Goal: Information Seeking & Learning: Learn about a topic

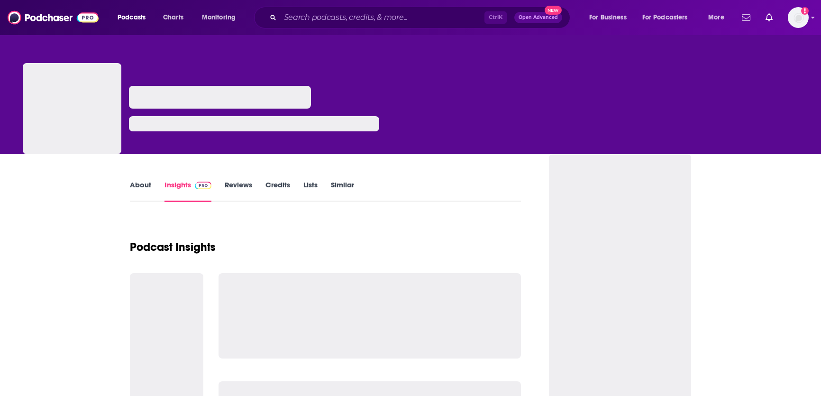
click at [369, 19] on input "Search podcasts, credits, & more..." at bounding box center [382, 17] width 204 height 15
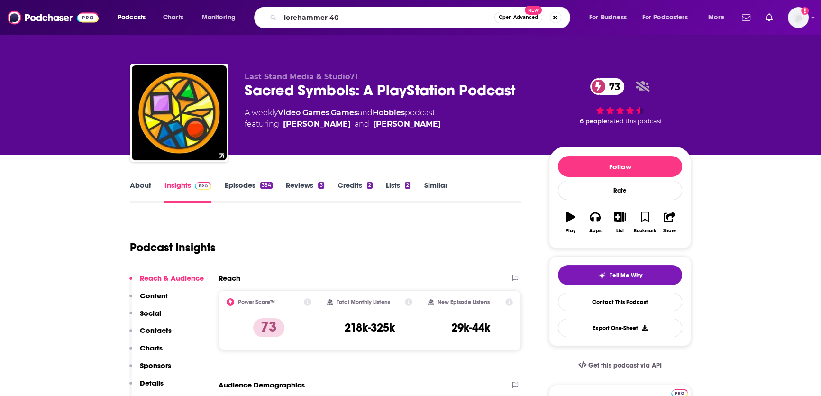
type input "lorehammer 40k"
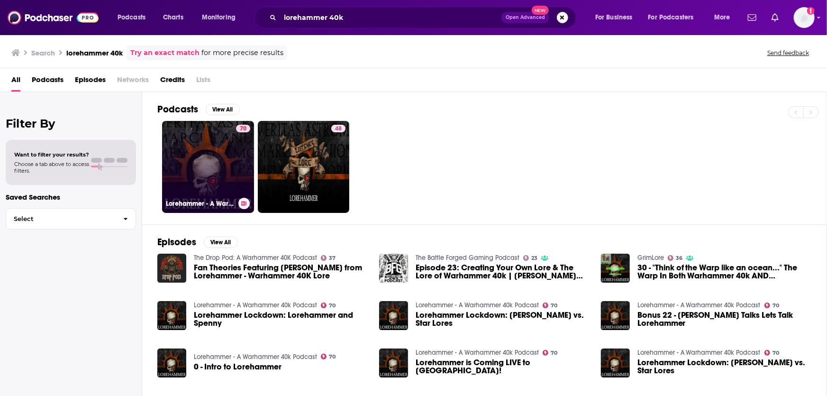
click at [235, 154] on link "70 Lorehammer - A Warhammer 40k Podcast" at bounding box center [208, 167] width 92 height 92
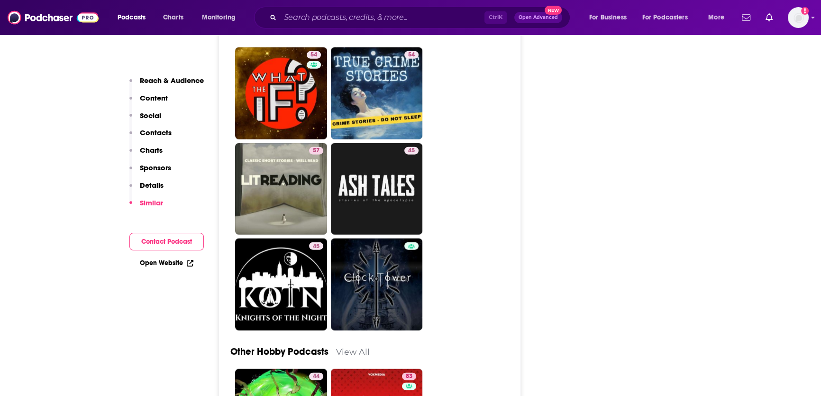
scroll to position [2895, 0]
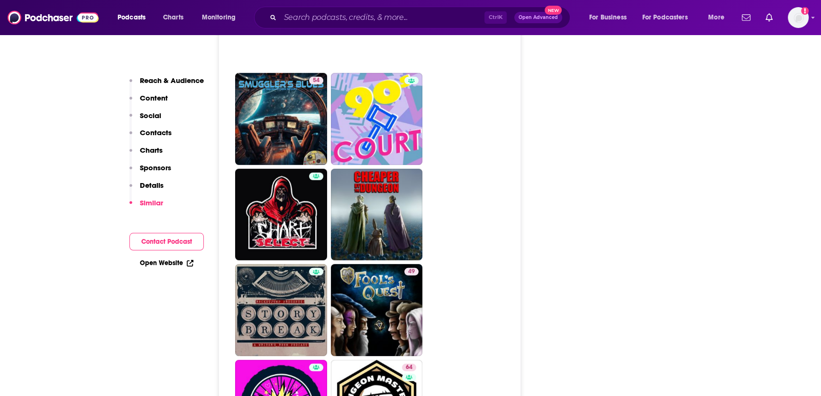
scroll to position [3466, 0]
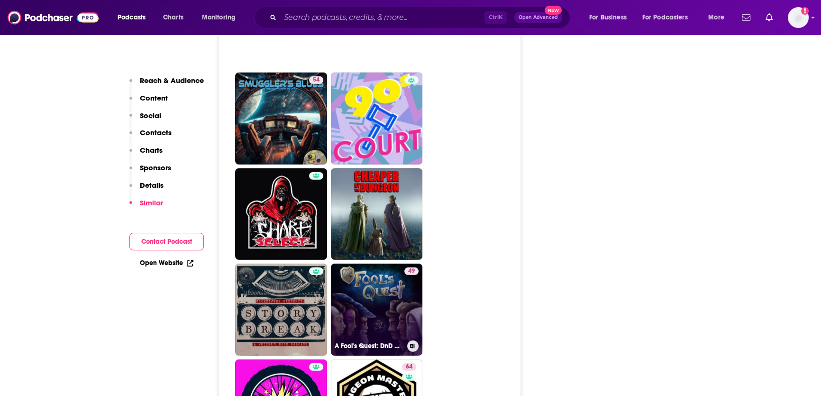
click at [412, 267] on div "49" at bounding box center [411, 303] width 14 height 73
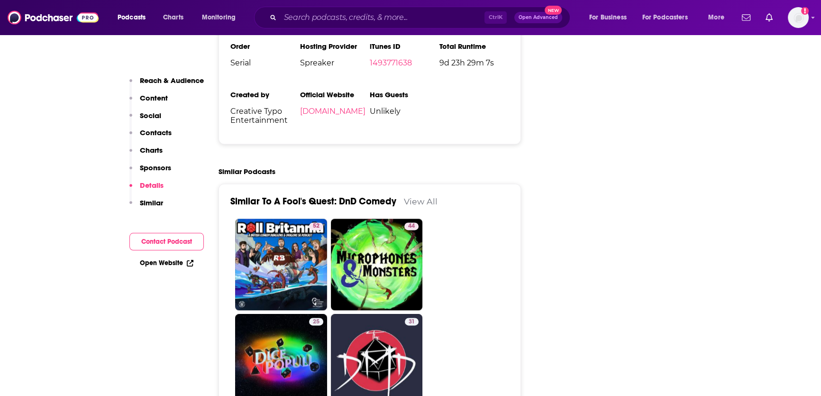
scroll to position [1663, 0]
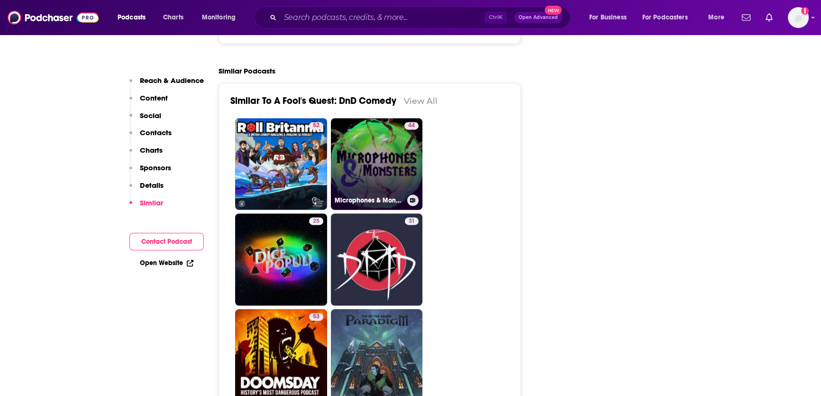
click at [407, 154] on div "44" at bounding box center [411, 158] width 14 height 73
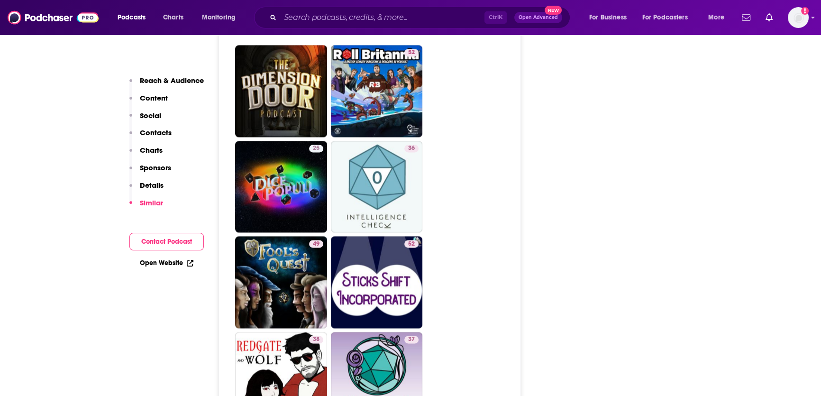
scroll to position [1746, 0]
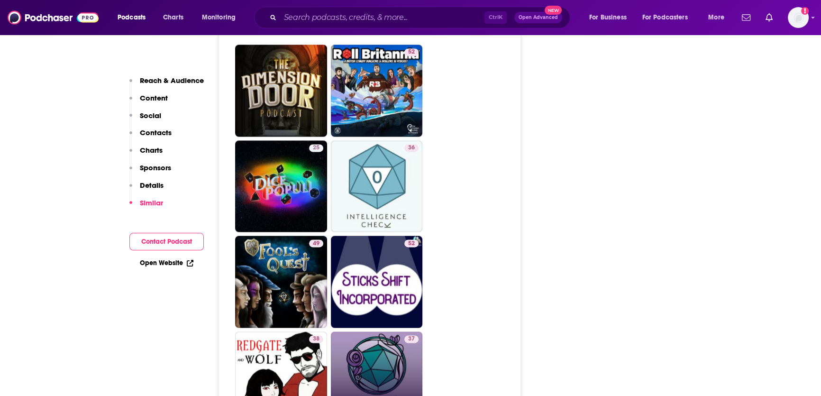
click at [371, 331] on link "37 Tabletop Tiddies" at bounding box center [377, 377] width 92 height 92
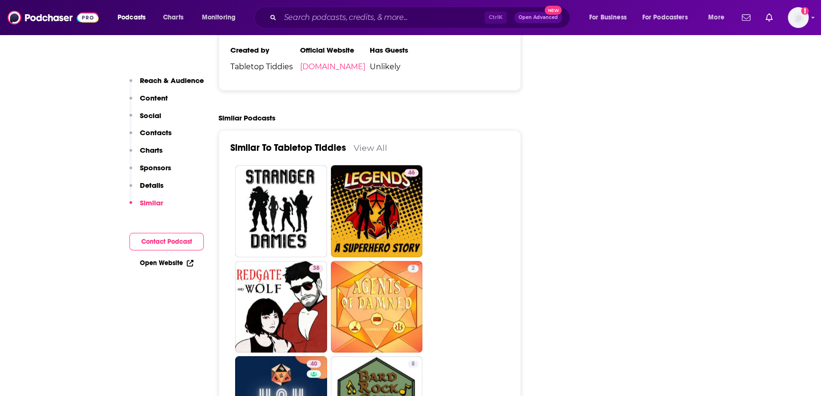
scroll to position [1554, 0]
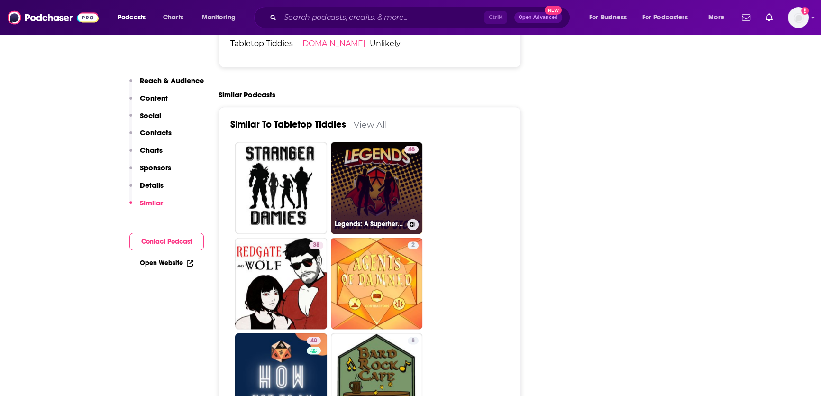
click at [365, 156] on link "46 Legends: A Superhero Story" at bounding box center [377, 188] width 92 height 92
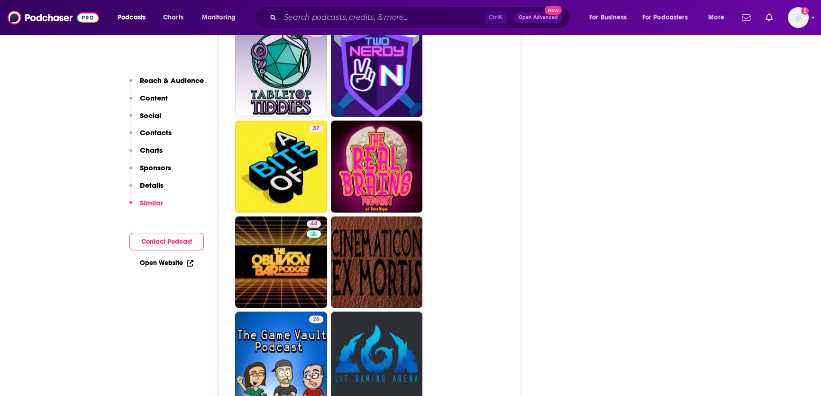
scroll to position [1687, 0]
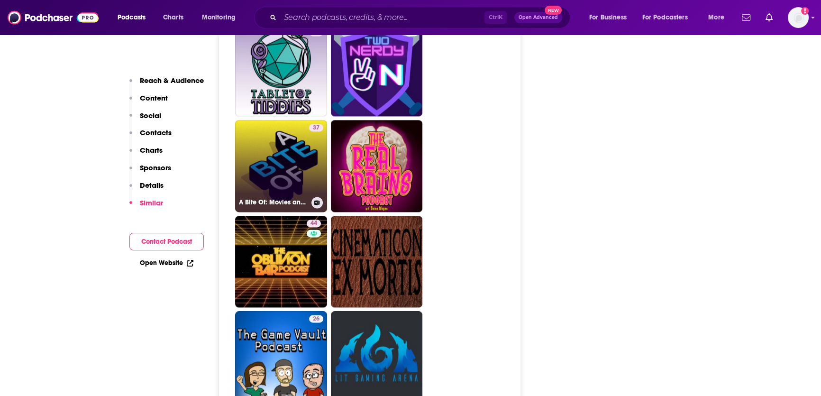
click at [295, 132] on link "37 A Bite Of: Movies and TV" at bounding box center [281, 166] width 92 height 92
type input "[URL][DOMAIN_NAME]"
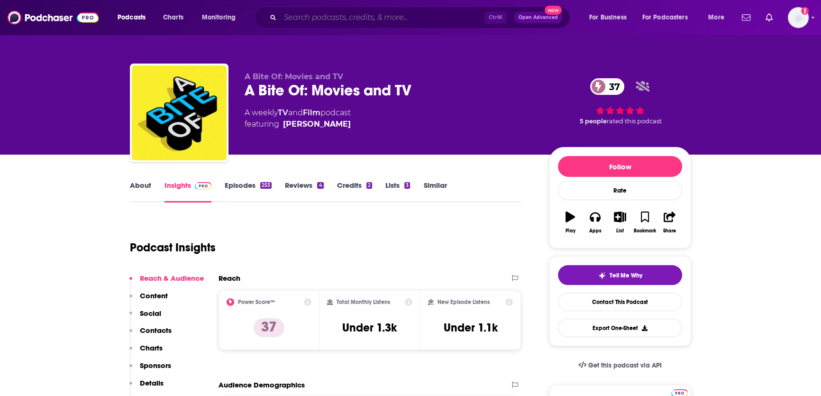
click at [341, 11] on input "Search podcasts, credits, & more..." at bounding box center [382, 17] width 204 height 15
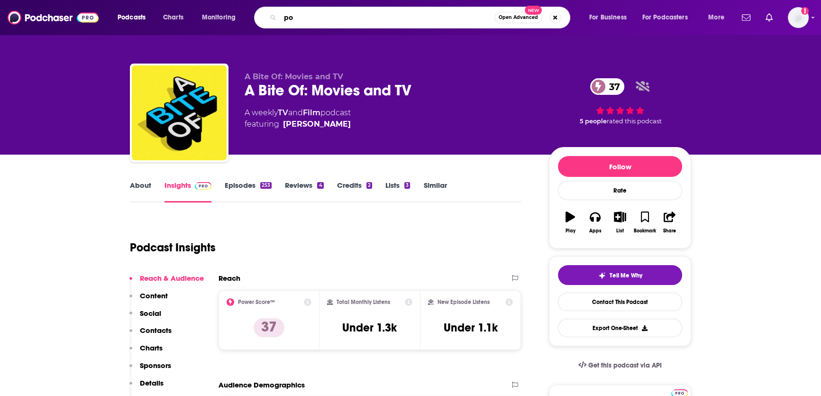
type input "p"
type input "fantasy rpg"
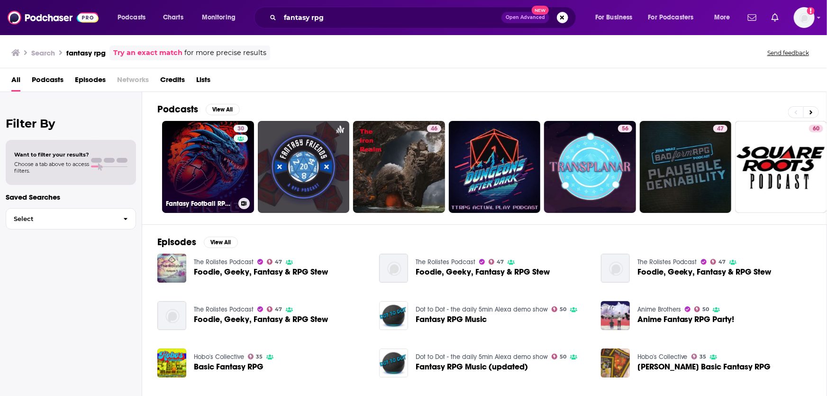
click at [208, 168] on link "30 Fantasy Football RPG Podcast" at bounding box center [208, 167] width 92 height 92
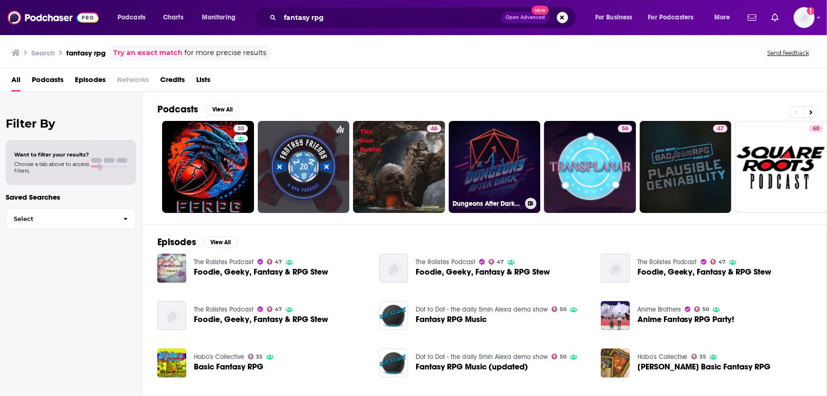
click at [489, 151] on link "Dungeons After Dark | Comedy Fantasy RPG" at bounding box center [495, 167] width 92 height 92
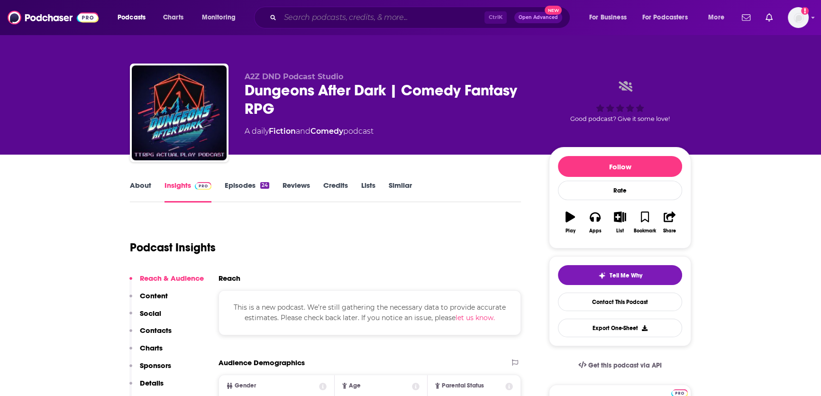
click at [348, 21] on input "Search podcasts, credits, & more..." at bounding box center [382, 17] width 204 height 15
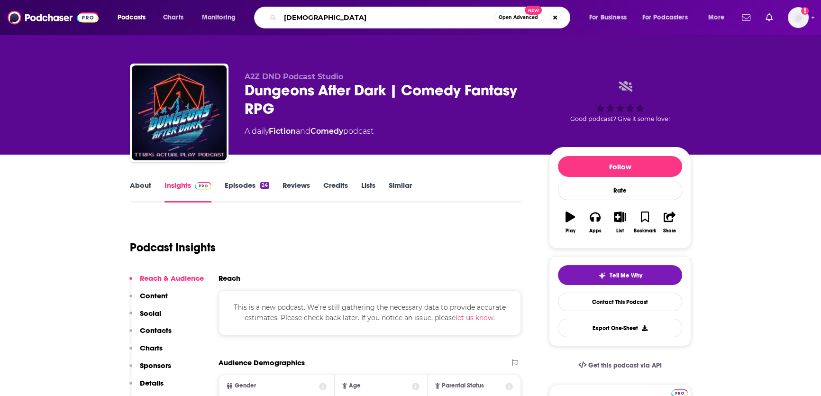
type input "warhammer"
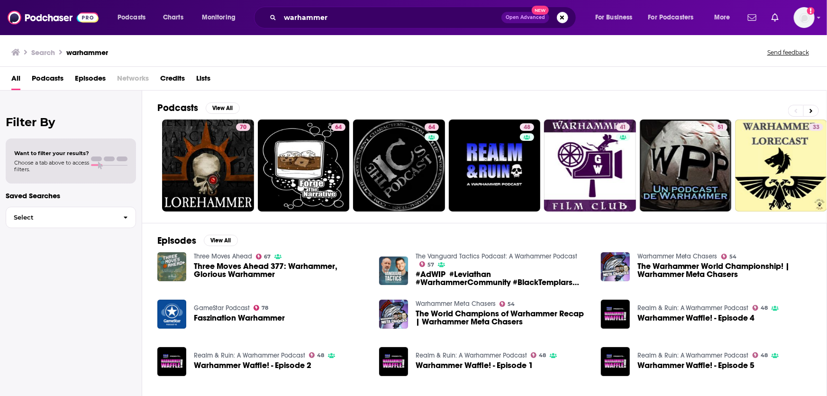
click at [39, 80] on span "Podcasts" at bounding box center [48, 80] width 32 height 19
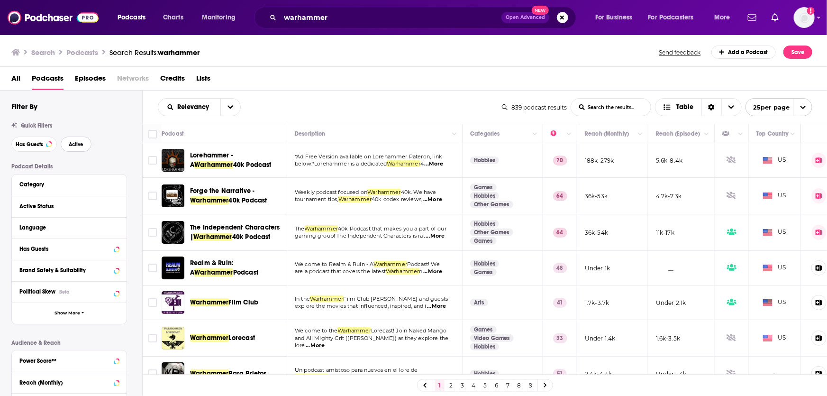
click at [74, 145] on span "Active" at bounding box center [76, 144] width 15 height 5
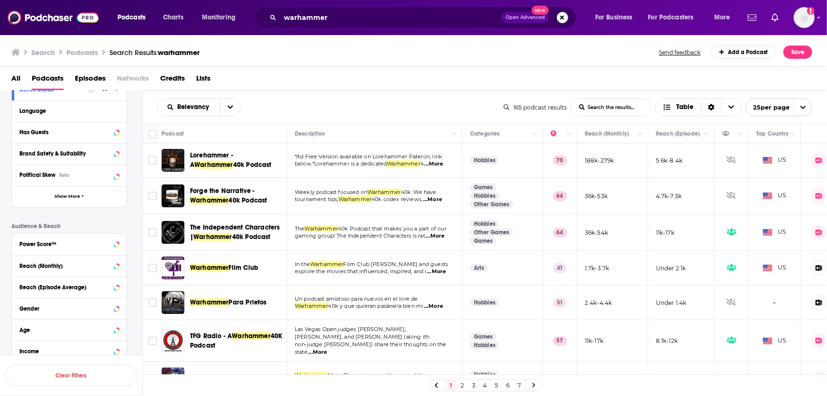
scroll to position [117, 0]
click at [82, 244] on div "Power Score™" at bounding box center [56, 243] width 75 height 7
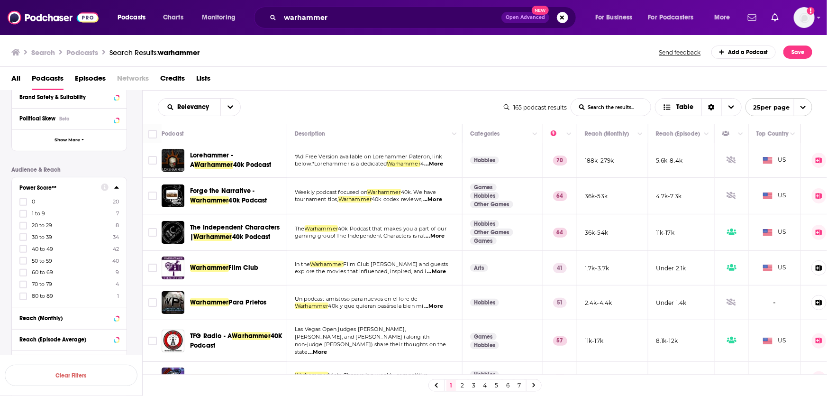
scroll to position [173, 0]
click at [46, 294] on span "80 to 89" at bounding box center [42, 295] width 21 height 7
click at [23, 299] on input "multiSelectOption-80-8" at bounding box center [23, 299] width 0 height 0
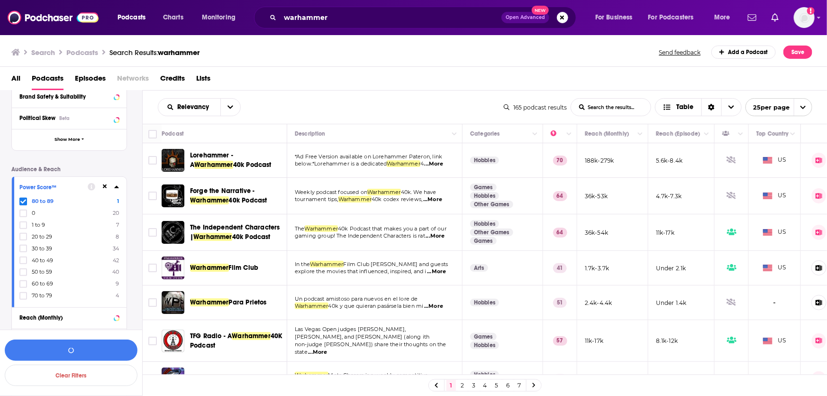
click at [46, 294] on span "70 to 79" at bounding box center [42, 295] width 20 height 7
click at [23, 299] on input "multiSelectOption-70-8" at bounding box center [23, 299] width 0 height 0
click at [38, 299] on label "60 to 69 9" at bounding box center [69, 295] width 100 height 8
click at [23, 299] on input "multiSelectOption-60-8" at bounding box center [23, 299] width 0 height 0
click at [91, 347] on button "View 14 Results" at bounding box center [71, 349] width 133 height 21
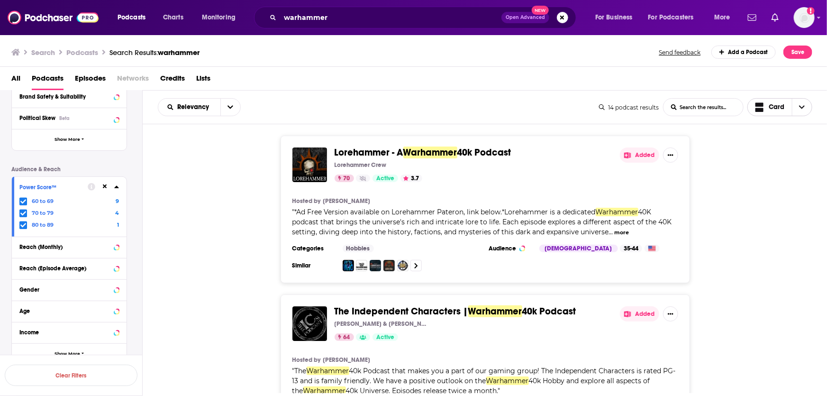
click at [801, 110] on span "Choose View" at bounding box center [802, 107] width 20 height 17
click at [770, 152] on div "Table" at bounding box center [779, 156] width 65 height 16
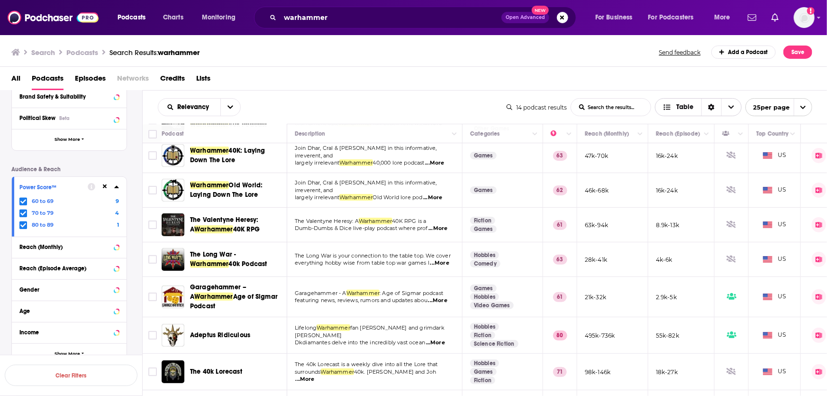
scroll to position [113, 0]
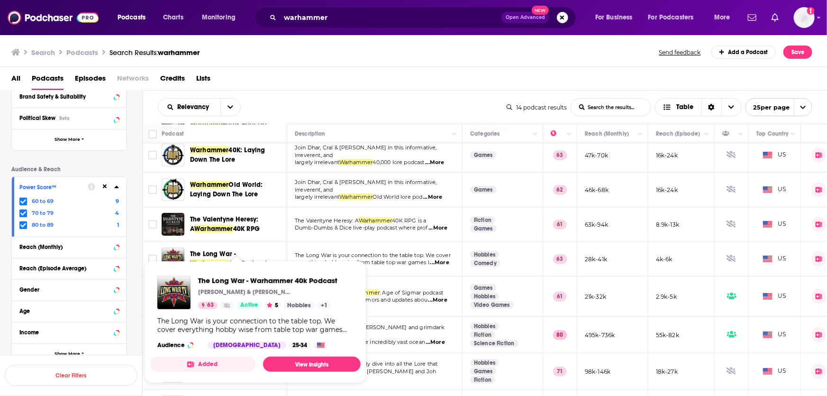
drag, startPoint x: 203, startPoint y: 254, endPoint x: 189, endPoint y: 256, distance: 14.3
click at [189, 256] on span "The Long War - Warhammer 40k Podcast [PERSON_NAME] & [PERSON_NAME] 63 Active 5 …" at bounding box center [255, 322] width 222 height 134
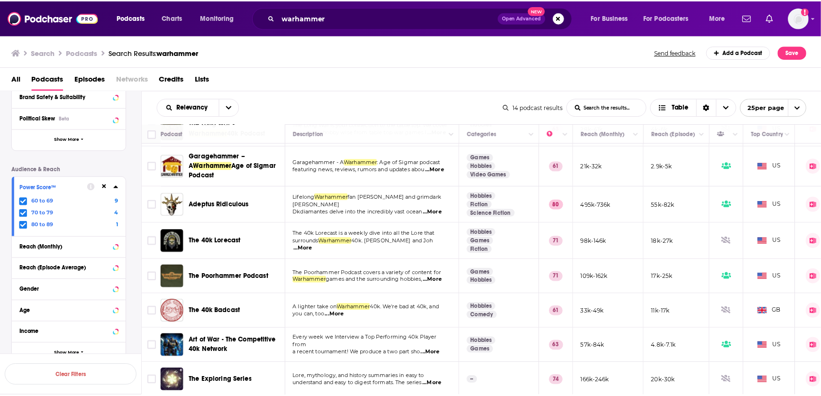
scroll to position [249, 0]
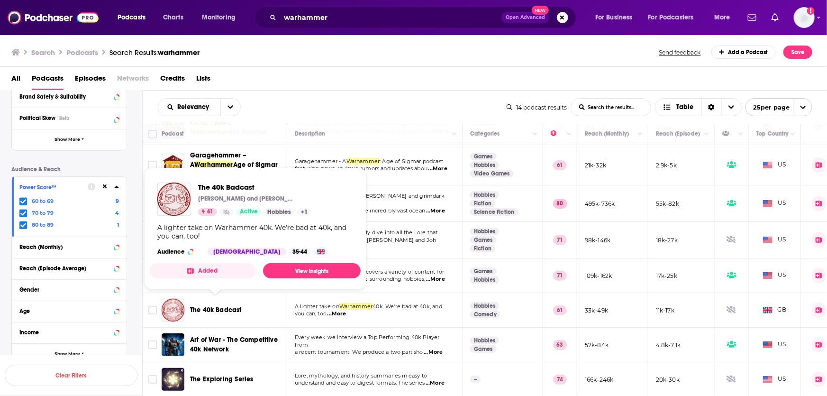
click at [208, 306] on span "The 40k Badcast" at bounding box center [216, 310] width 52 height 8
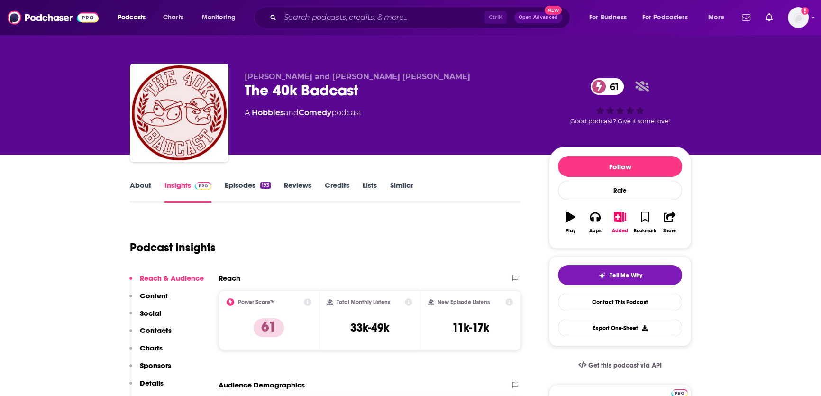
click at [142, 190] on link "About" at bounding box center [140, 192] width 21 height 22
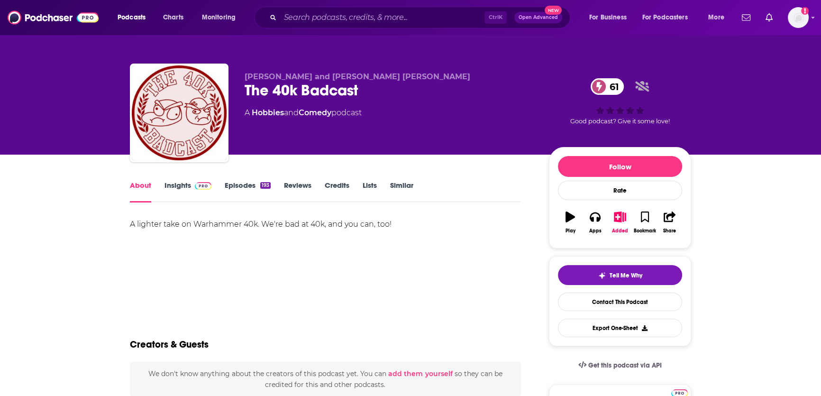
click at [169, 186] on link "Insights" at bounding box center [187, 192] width 47 height 22
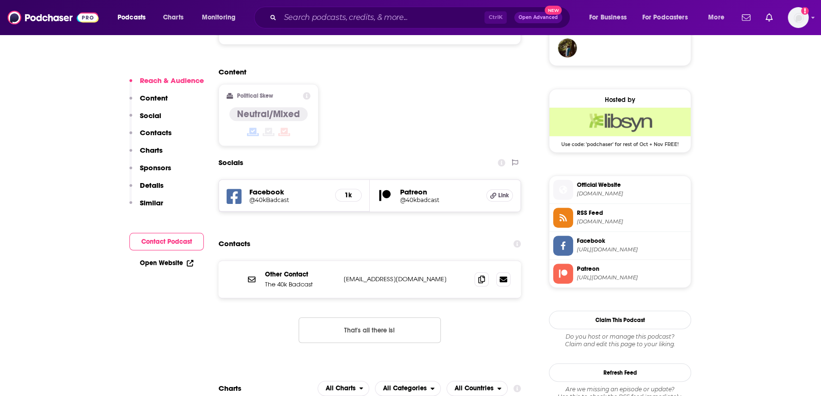
scroll to position [745, 0]
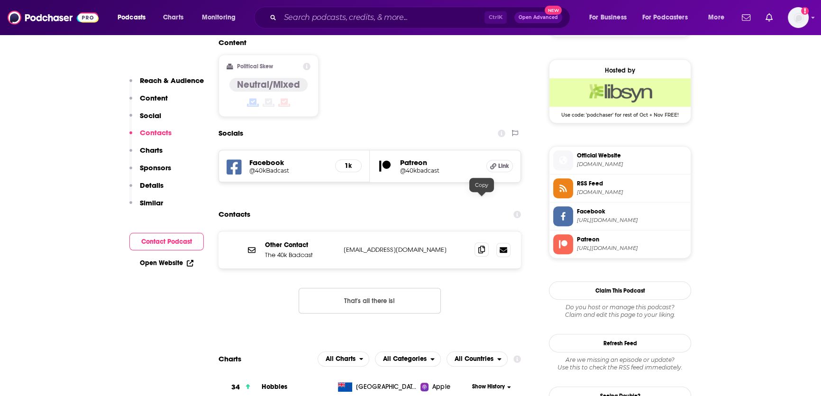
click at [481, 245] on icon at bounding box center [481, 249] width 7 height 8
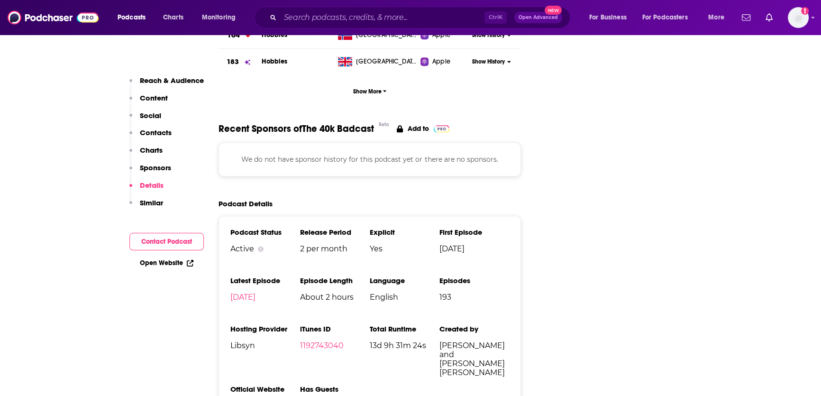
scroll to position [1215, 0]
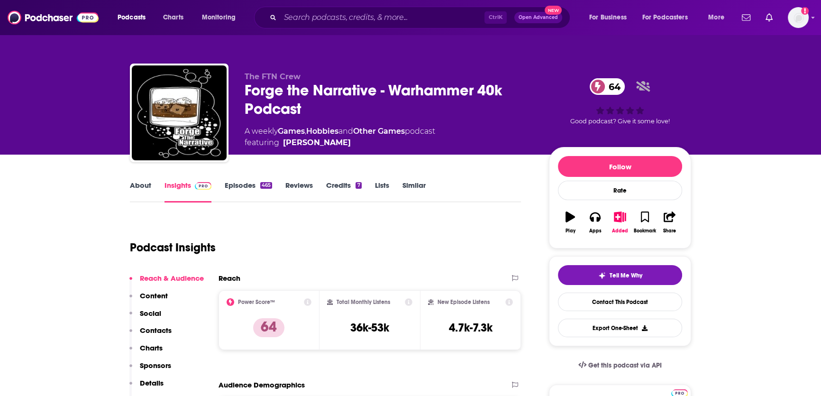
click at [136, 185] on link "About" at bounding box center [140, 192] width 21 height 22
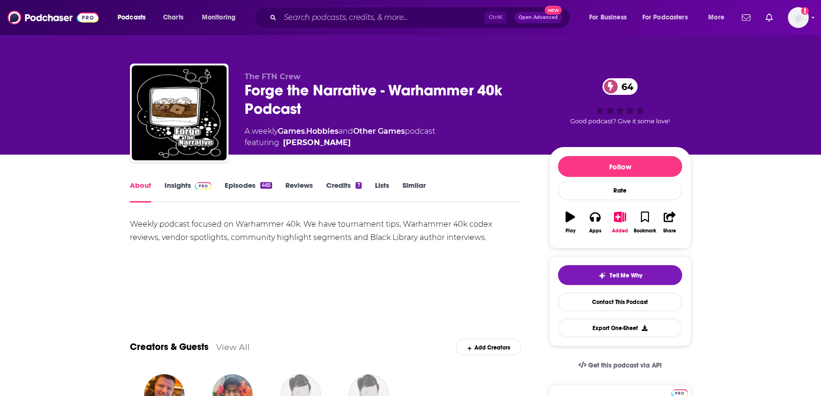
click at [179, 184] on link "Insights" at bounding box center [187, 192] width 47 height 22
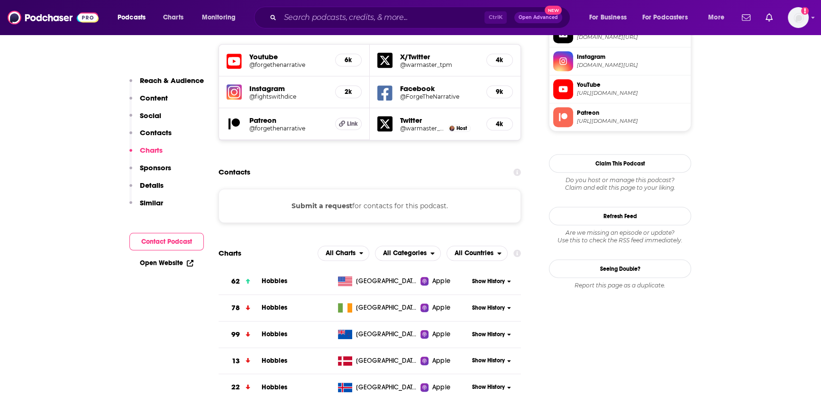
scroll to position [872, 0]
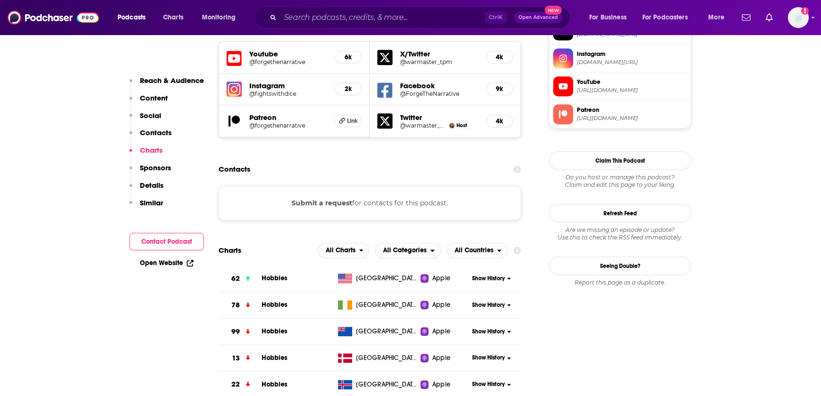
click at [361, 186] on div "Submit a request for contacts for this podcast." at bounding box center [369, 203] width 302 height 34
click at [339, 198] on button "Submit a request" at bounding box center [321, 203] width 61 height 10
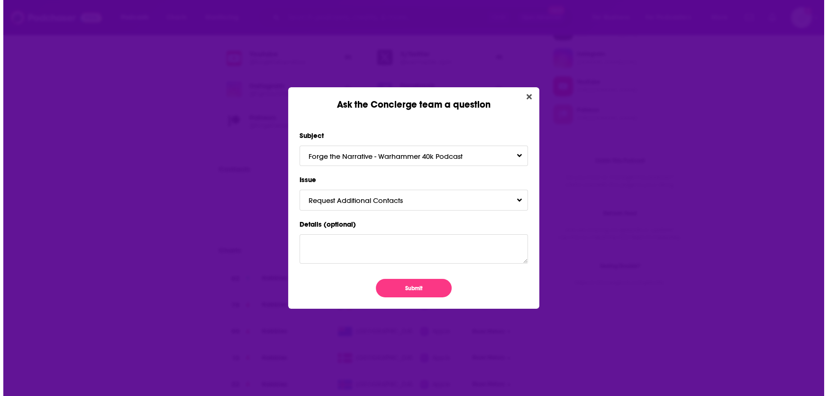
scroll to position [0, 0]
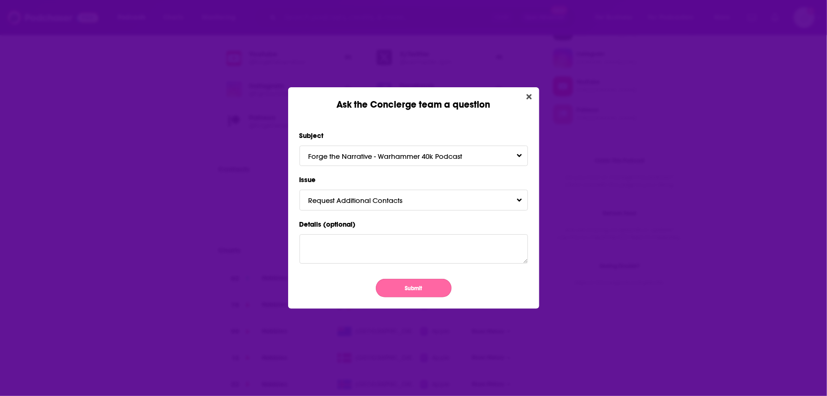
click at [427, 288] on button "Submit" at bounding box center [414, 288] width 76 height 18
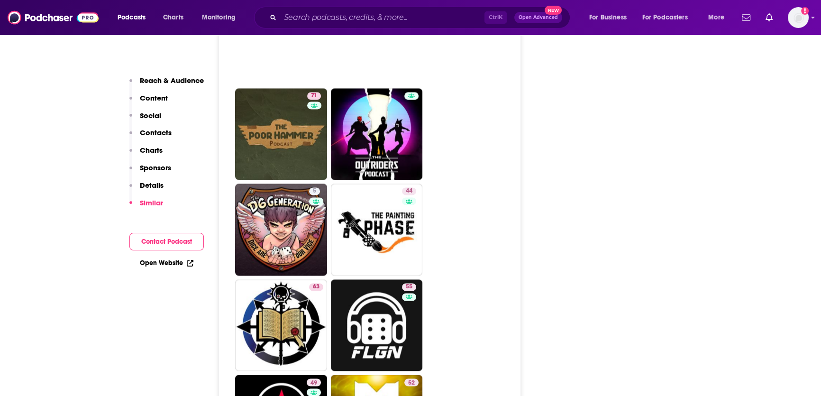
scroll to position [1902, 0]
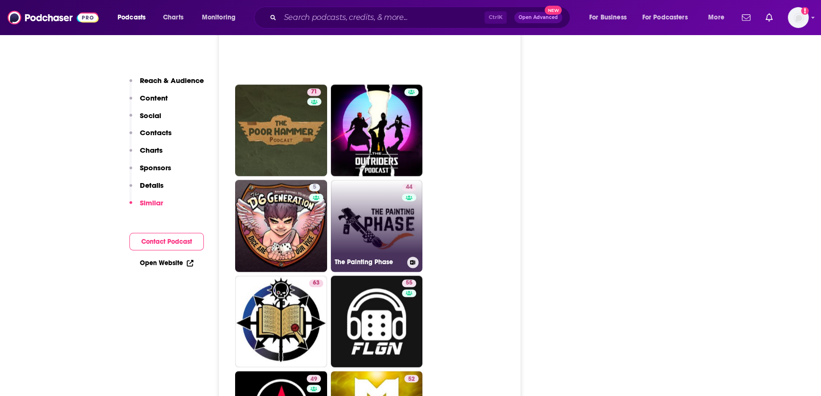
click at [398, 180] on link "44 The Painting Phase" at bounding box center [377, 226] width 92 height 92
type input "https://www.podchaser.com/podcasts/the-painting-phase-5078486"
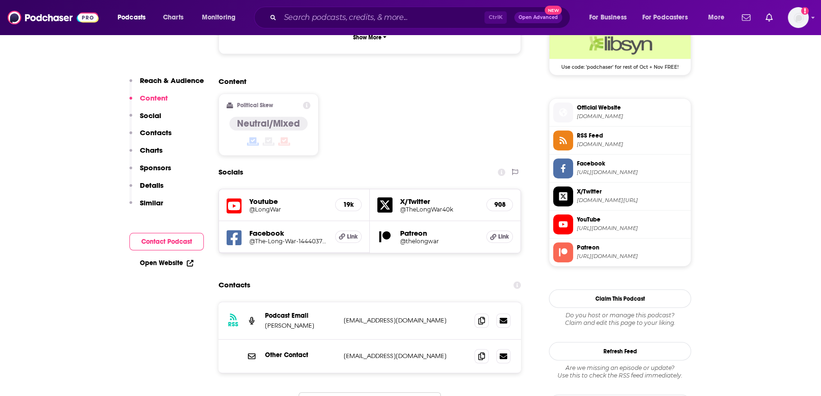
scroll to position [726, 0]
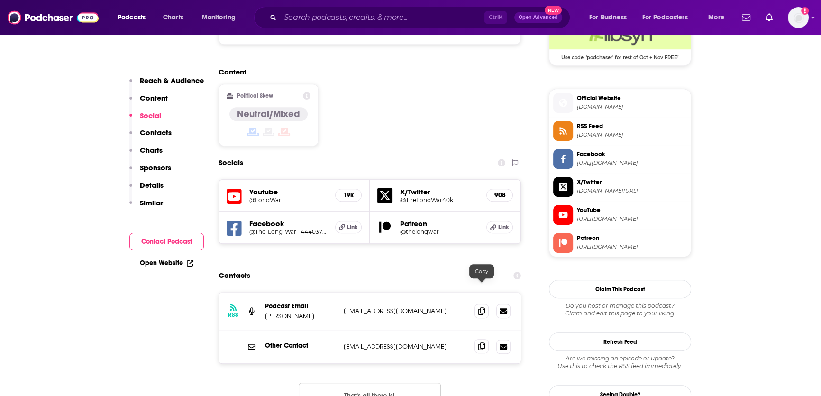
click at [480, 342] on icon at bounding box center [481, 346] width 7 height 8
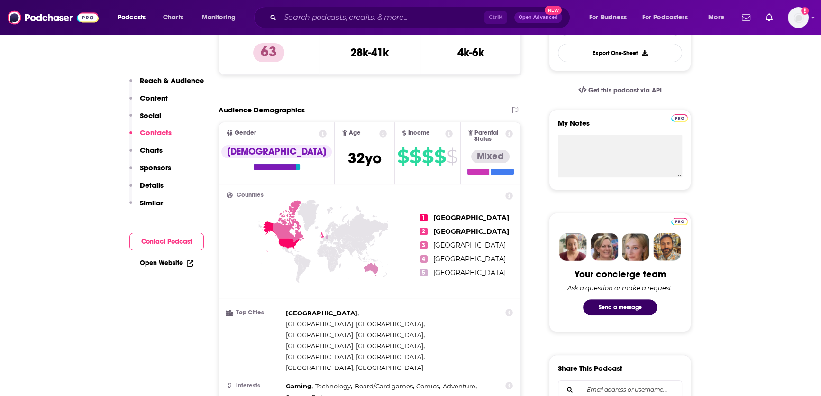
scroll to position [0, 0]
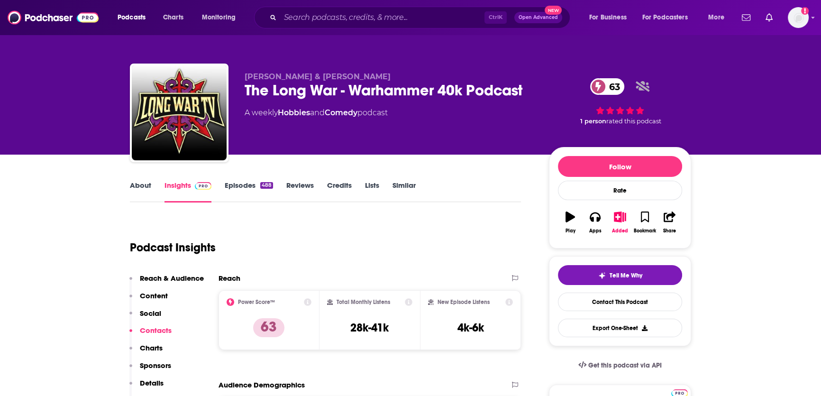
click at [143, 186] on link "About" at bounding box center [140, 192] width 21 height 22
